Goal: Obtain resource: Download file/media

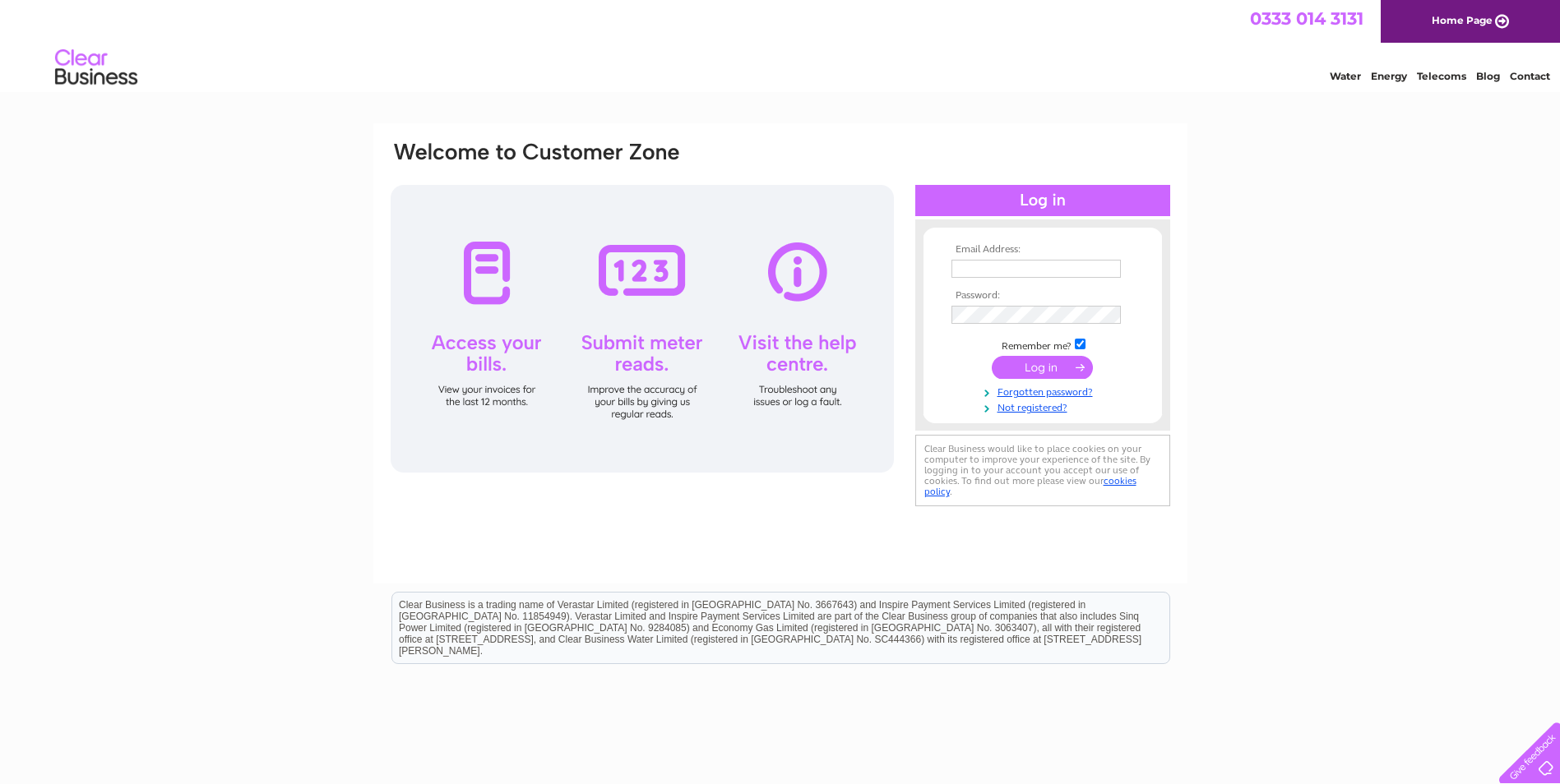
type input "info@gti-direct.com"
click at [1040, 363] on input "submit" at bounding box center [1041, 367] width 101 height 23
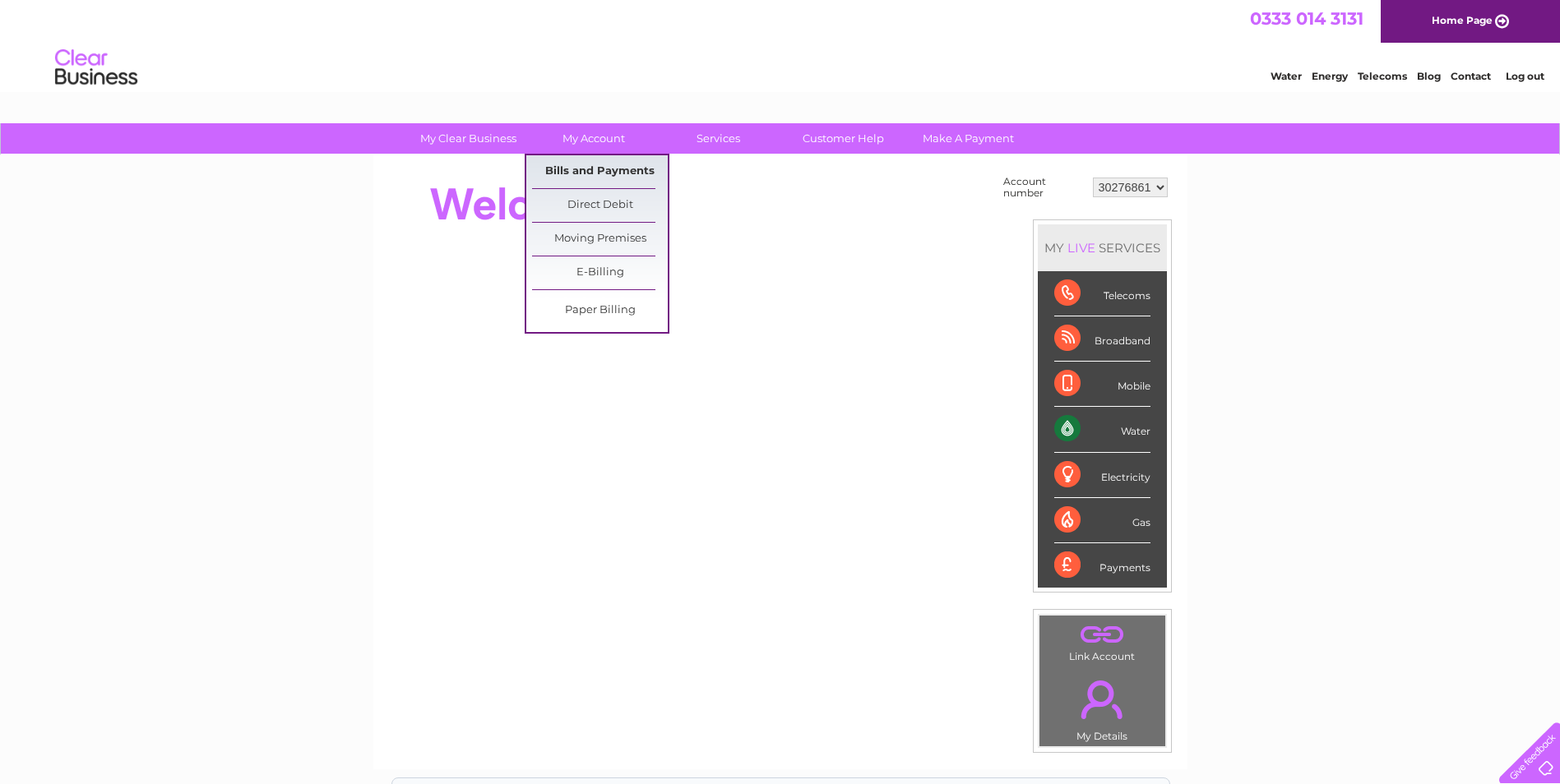
click at [580, 171] on link "Bills and Payments" at bounding box center [600, 171] width 136 height 33
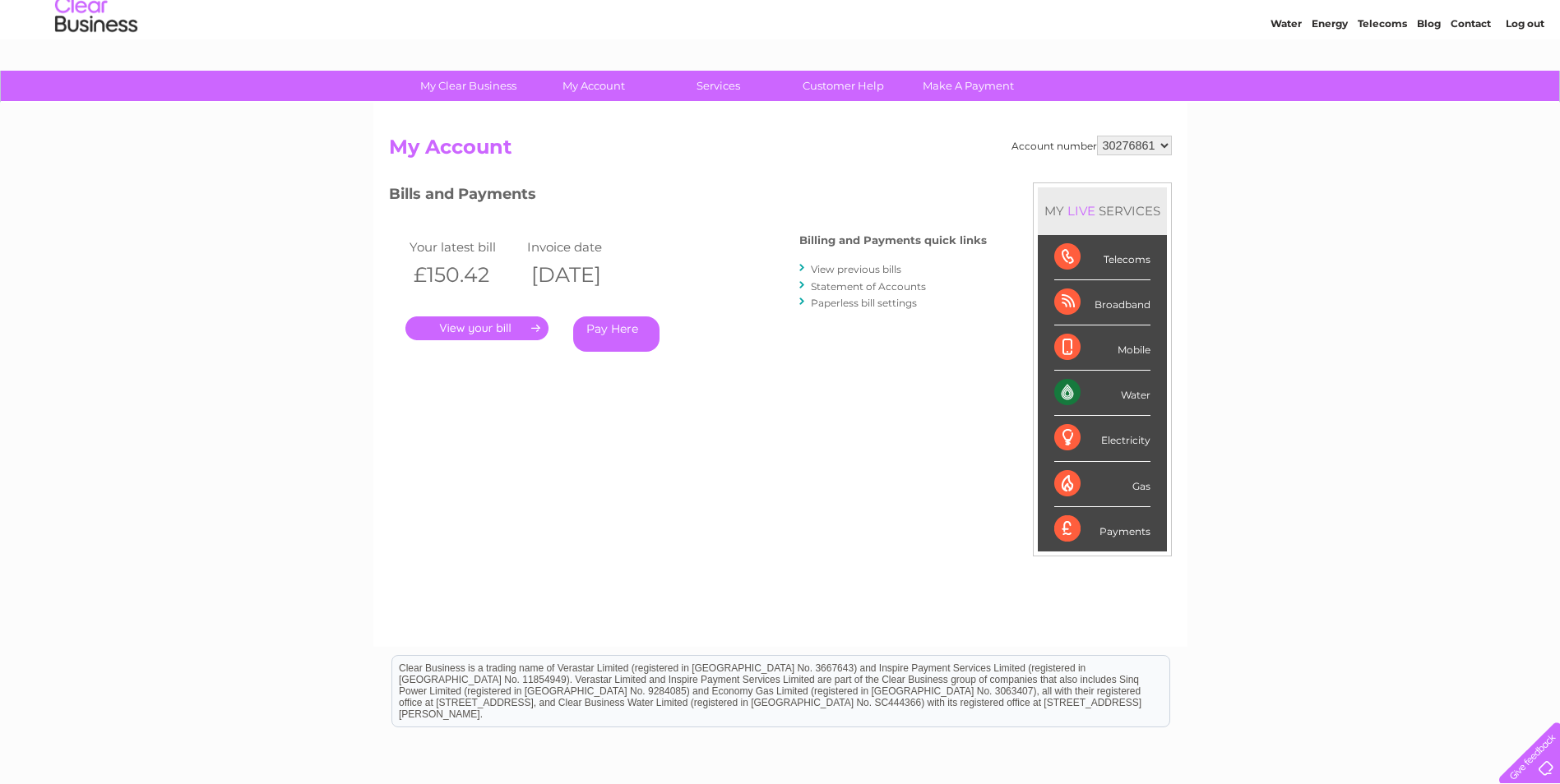
scroll to position [82, 0]
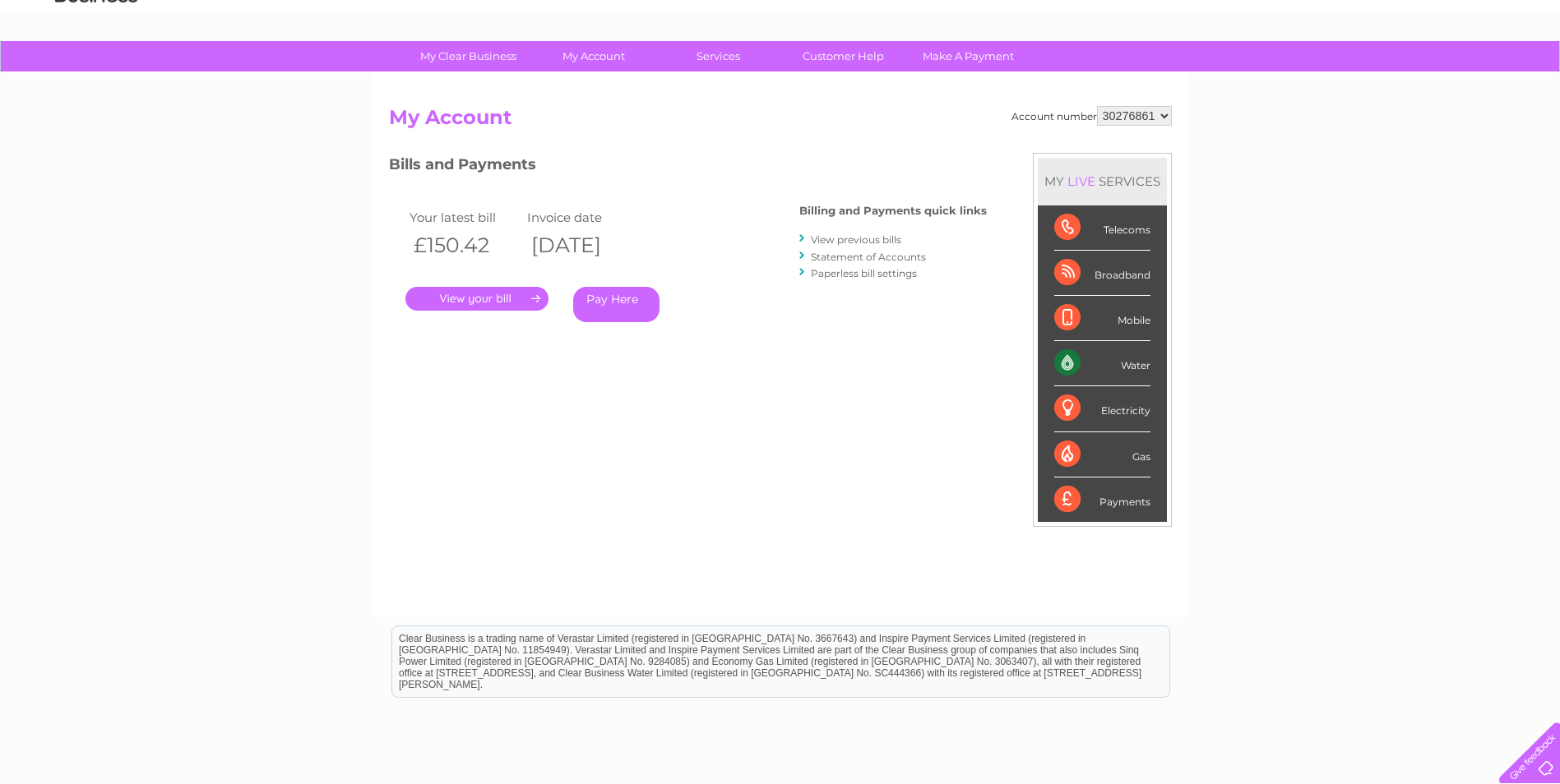
click at [489, 293] on link "." at bounding box center [476, 298] width 143 height 24
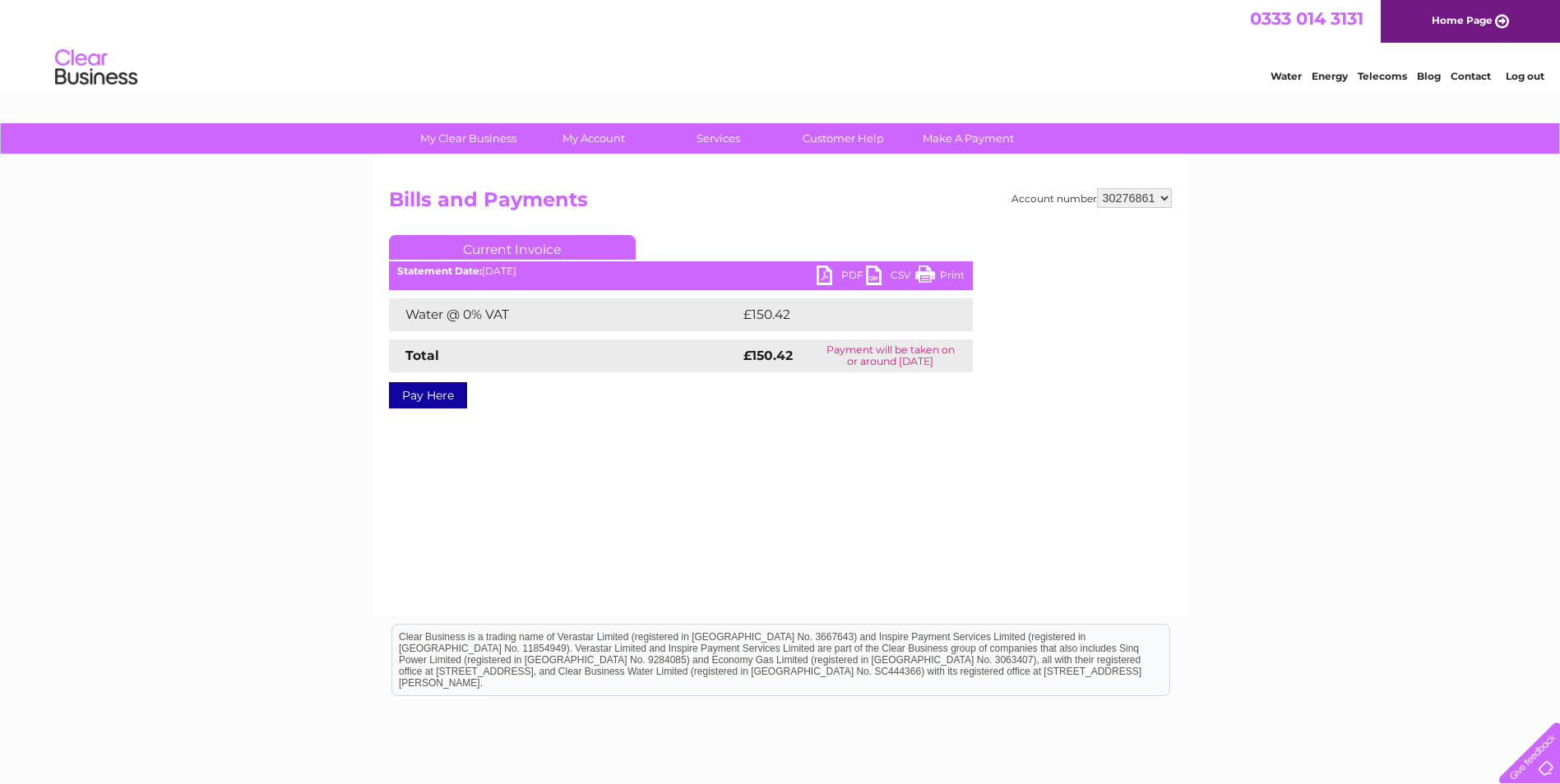
click at [852, 271] on link "PDF" at bounding box center [841, 277] width 49 height 24
click at [1524, 76] on link "Log out" at bounding box center [1524, 76] width 39 height 12
